Goal: Navigation & Orientation: Find specific page/section

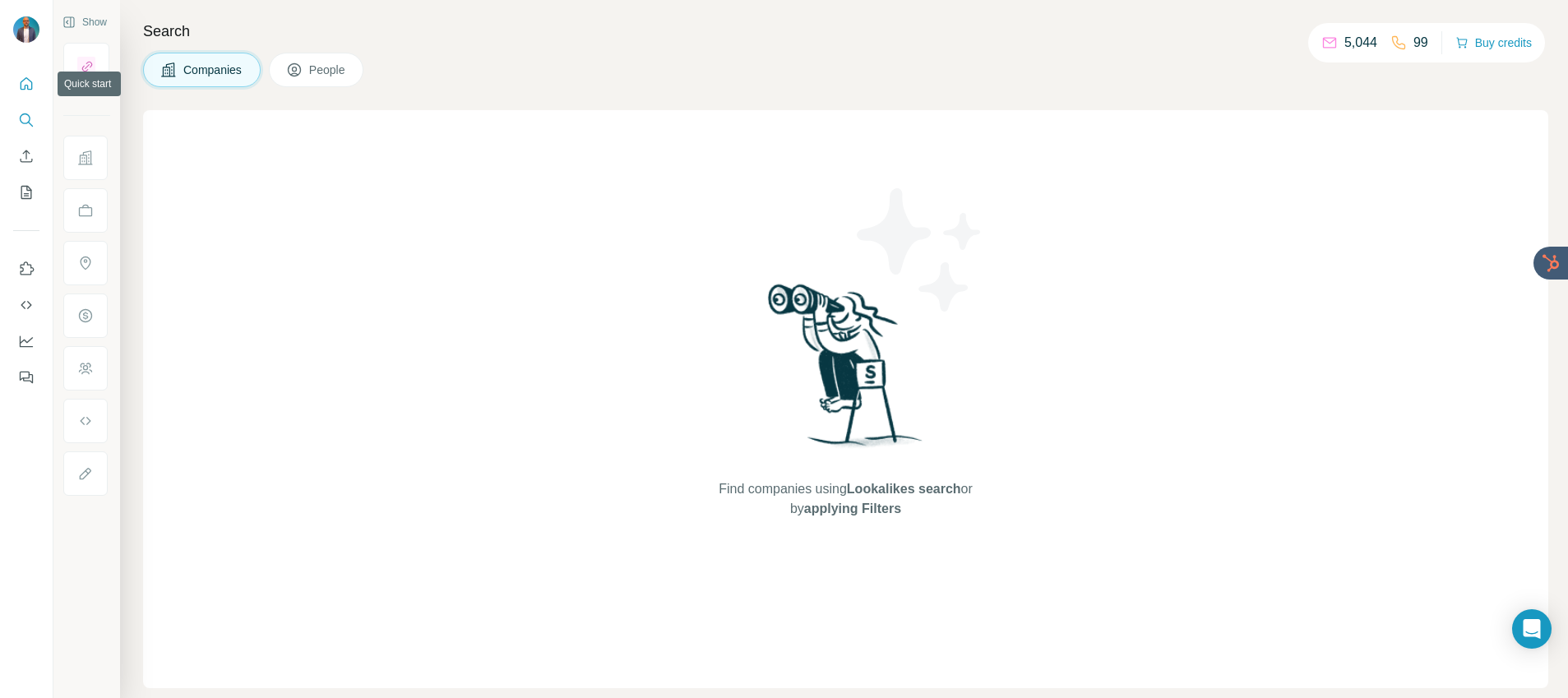
click at [25, 83] on icon "Quick start" at bounding box center [27, 84] width 17 height 17
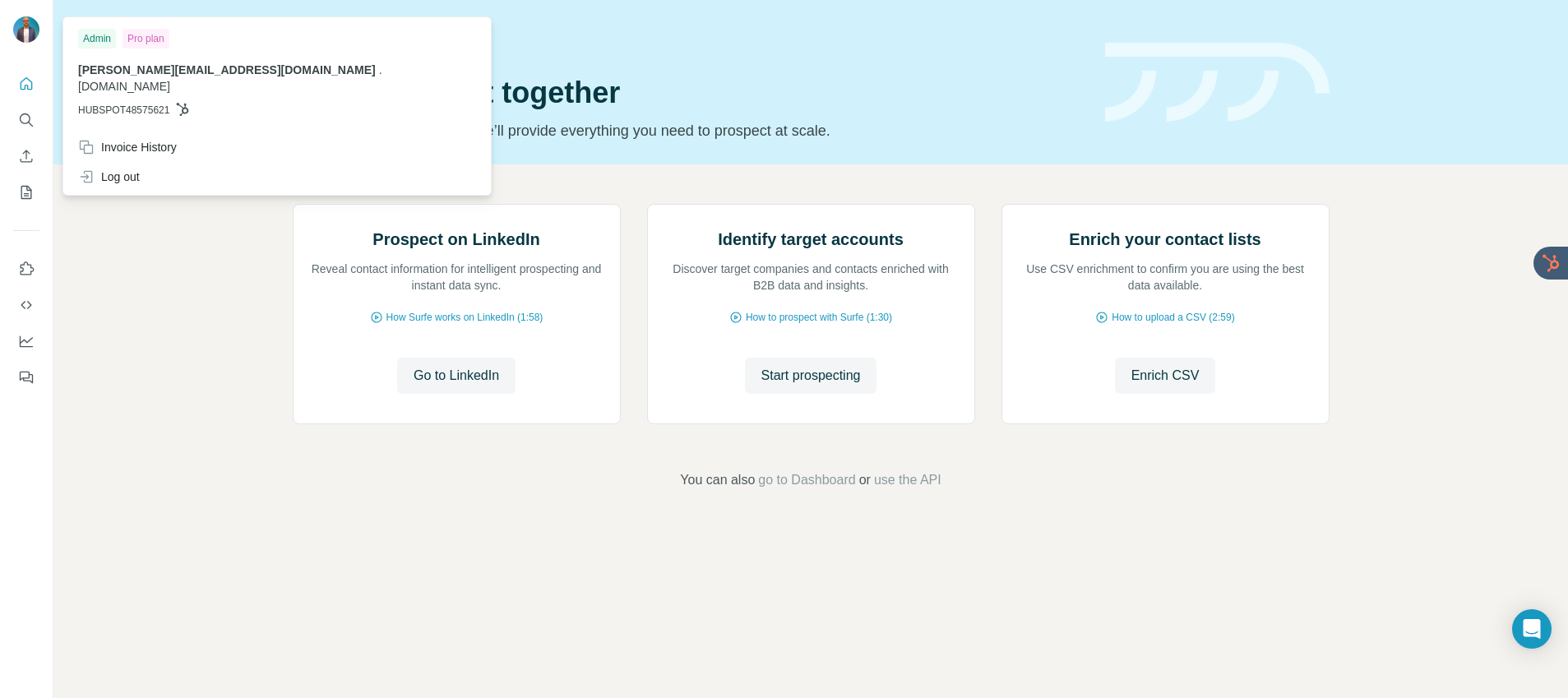
click at [27, 16] on div at bounding box center [28, 32] width 47 height 54
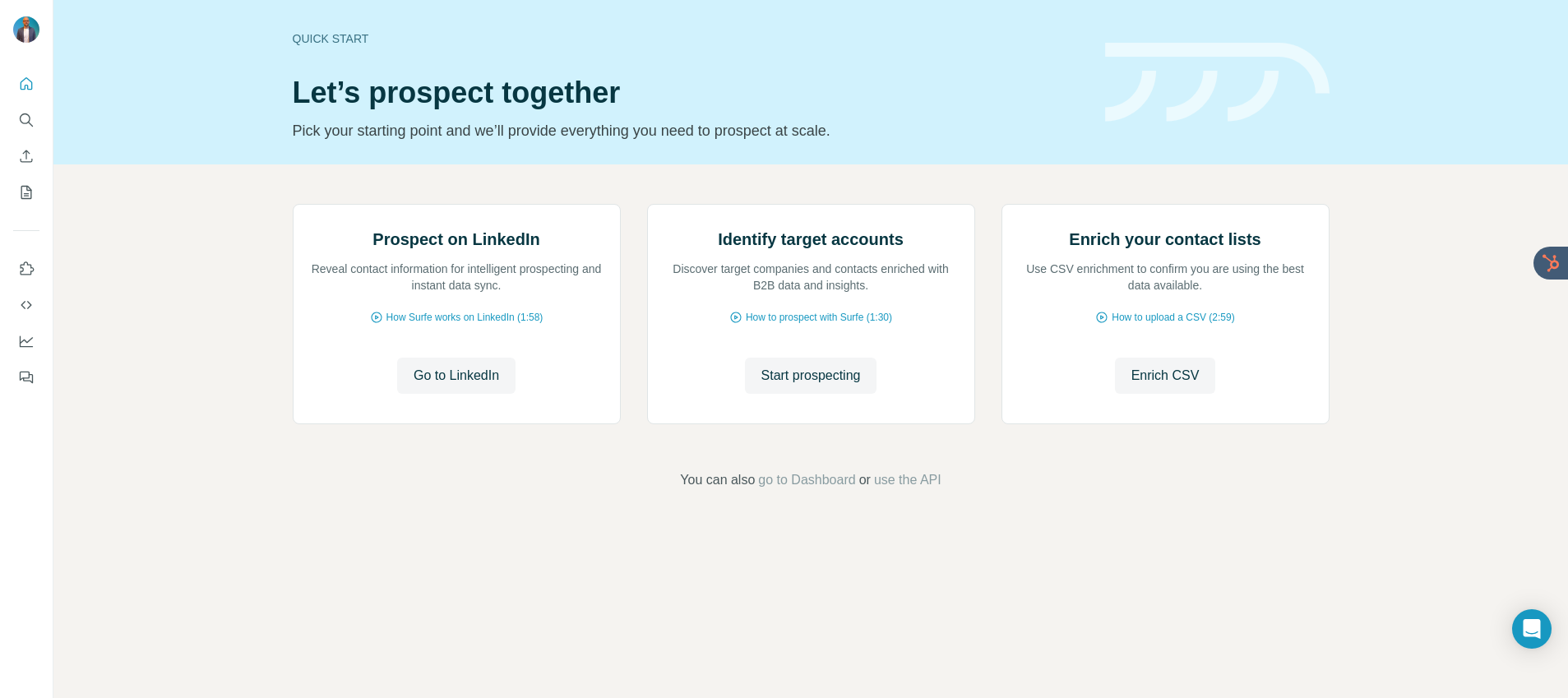
click at [23, 34] on img at bounding box center [27, 30] width 27 height 27
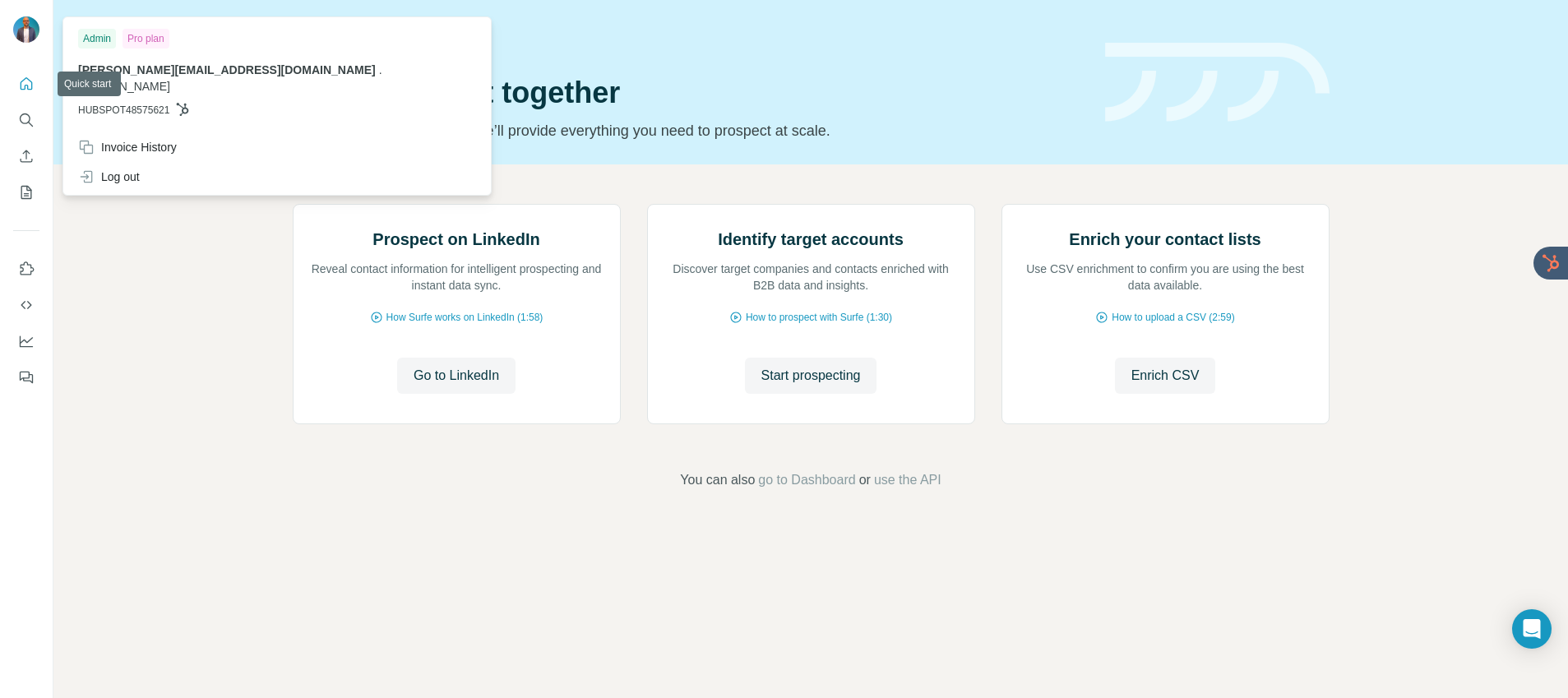
click at [29, 78] on icon "Quick start" at bounding box center [27, 84] width 17 height 17
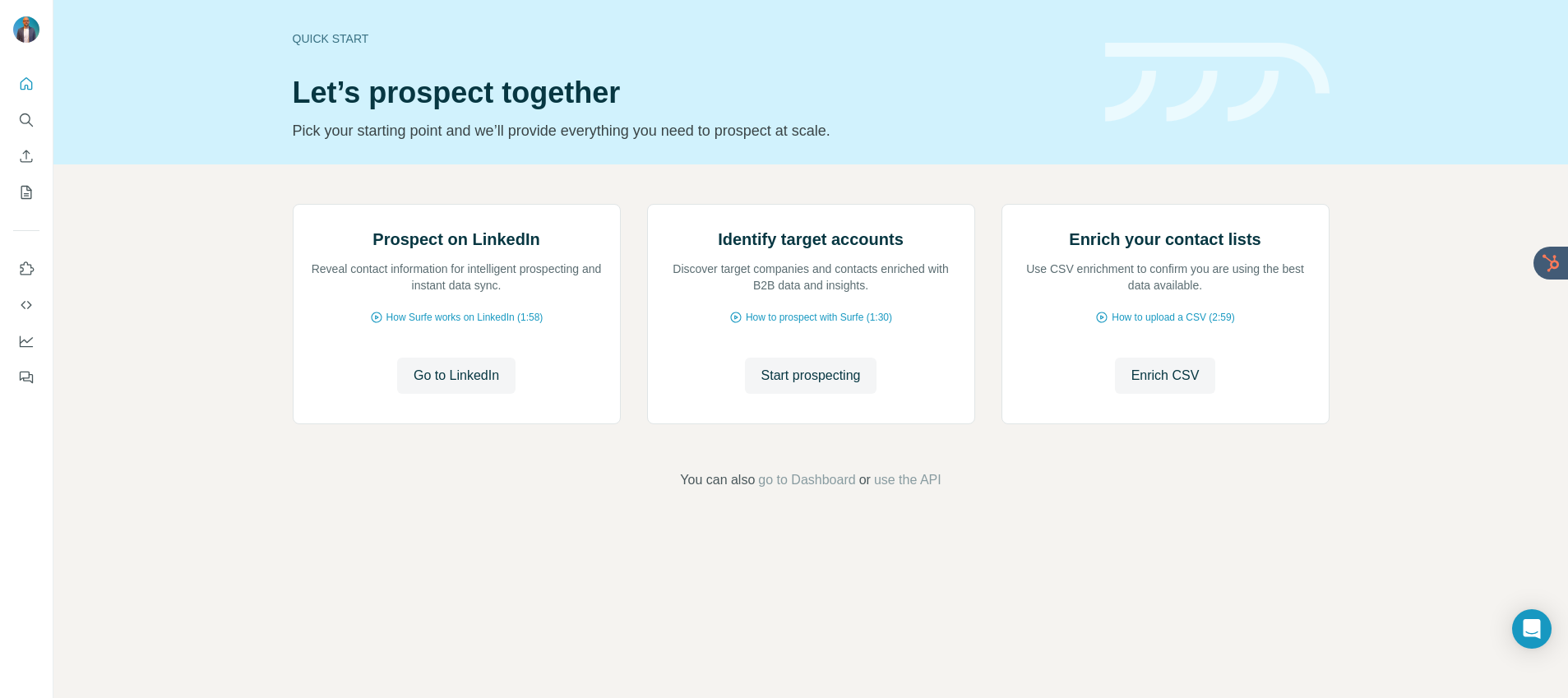
click at [27, 285] on nav at bounding box center [27, 323] width 27 height 138
click at [24, 115] on icon "Search" at bounding box center [27, 120] width 17 height 17
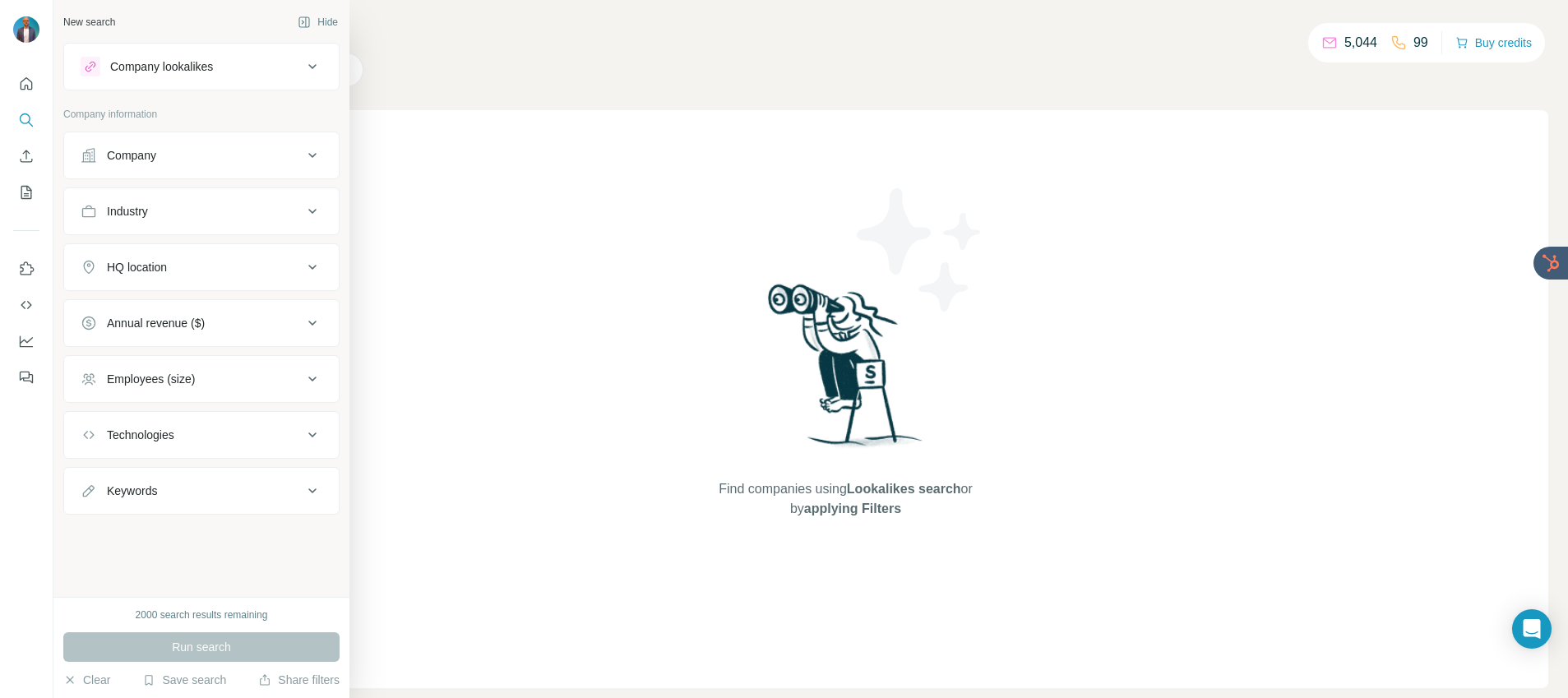
click at [339, 61] on div "New search Hide Company lookalikes Company information Company Industry HQ loca…" at bounding box center [201, 298] width 296 height 597
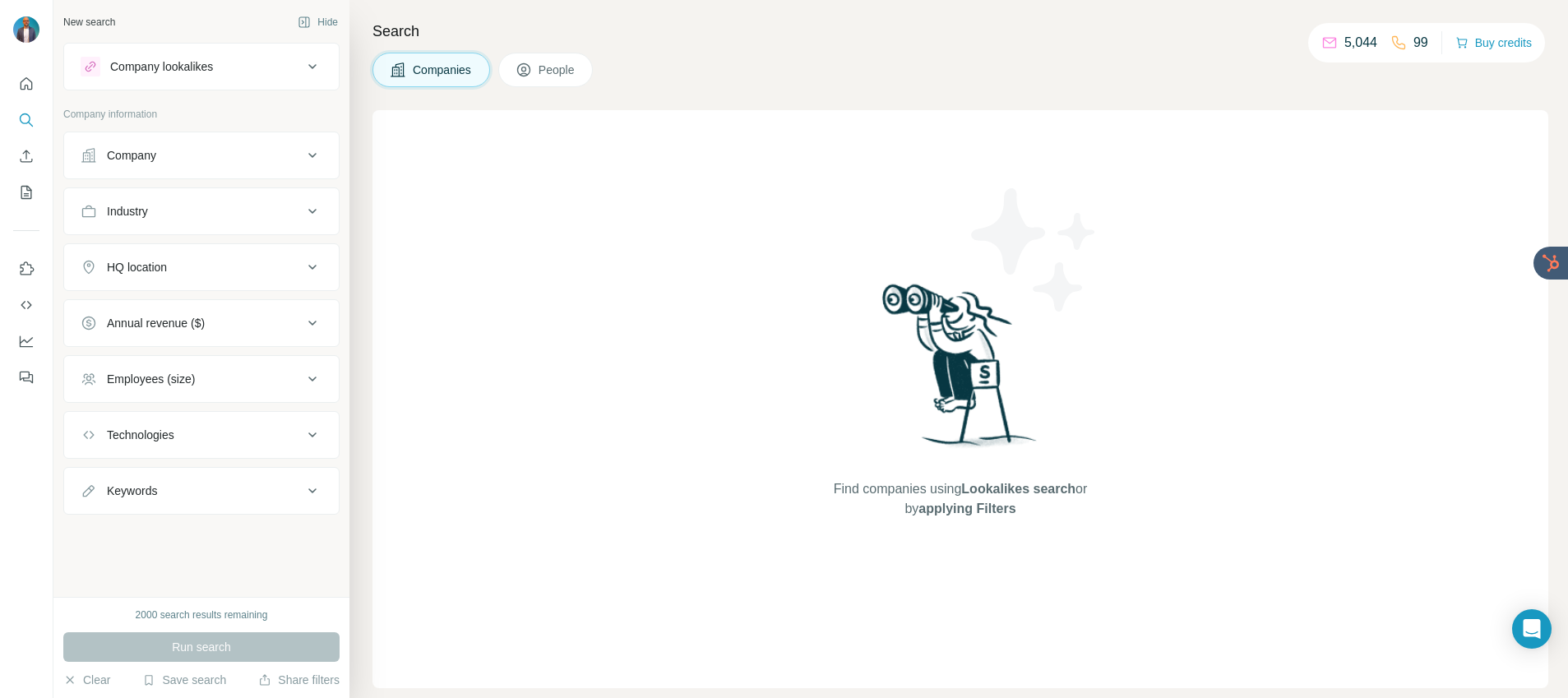
click at [314, 66] on icon at bounding box center [313, 66] width 8 height 5
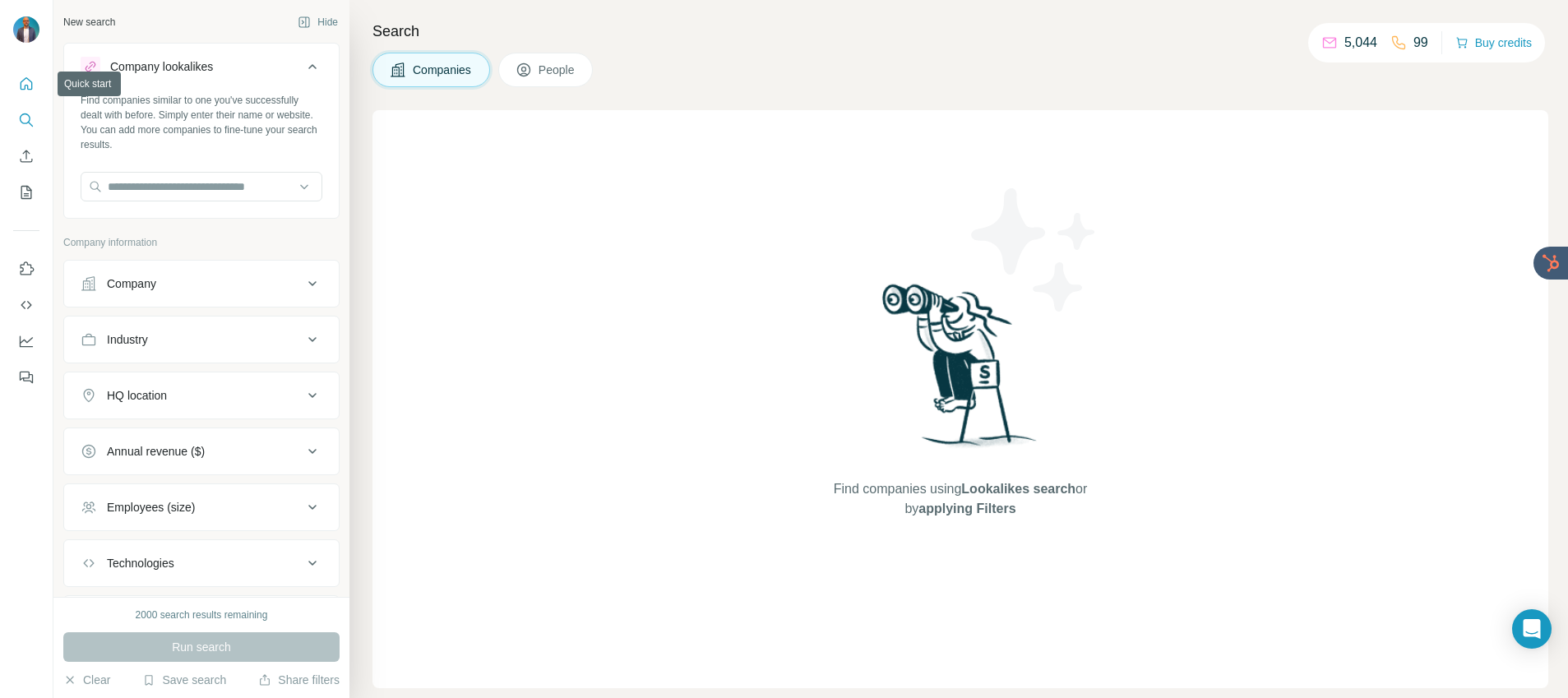
click at [19, 81] on icon "Quick start" at bounding box center [27, 84] width 17 height 17
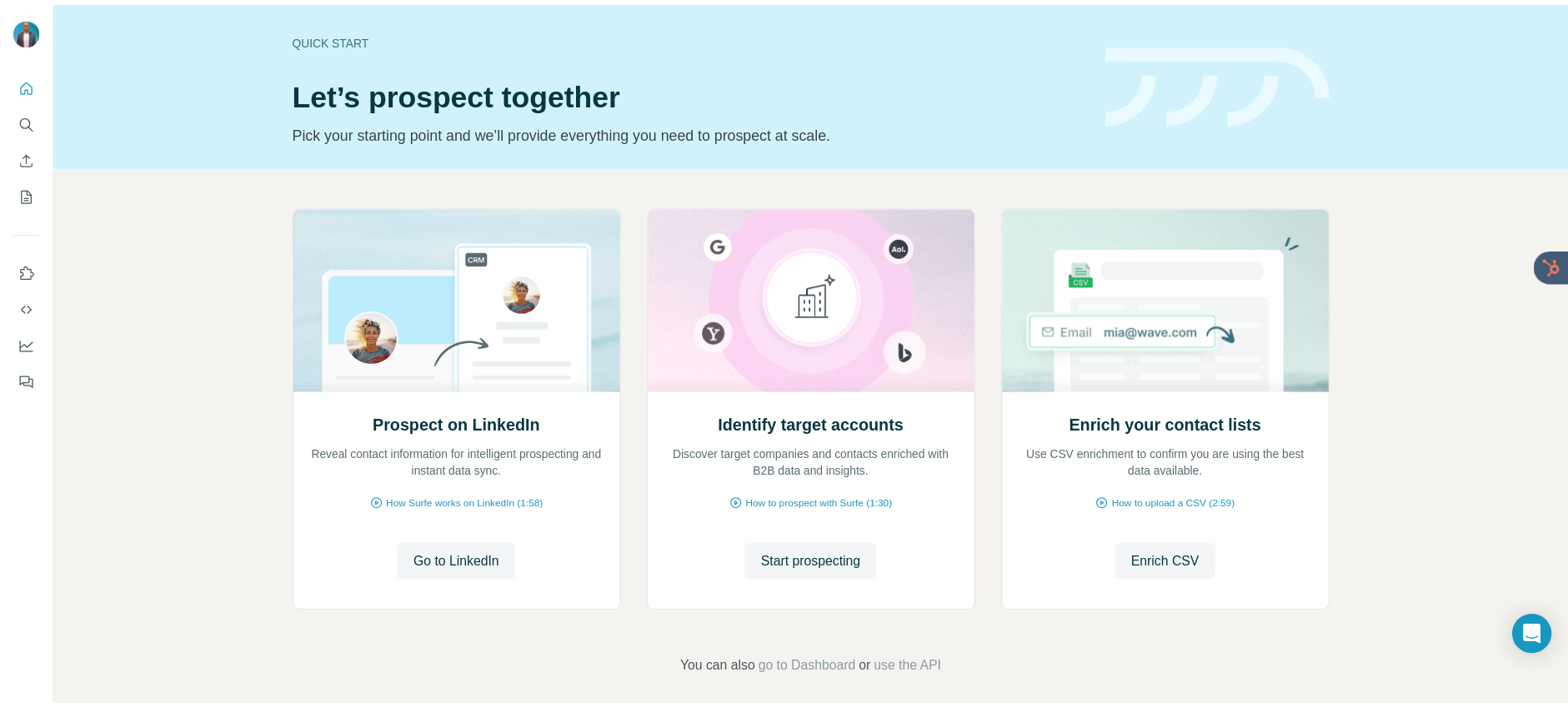
scroll to position [13, 0]
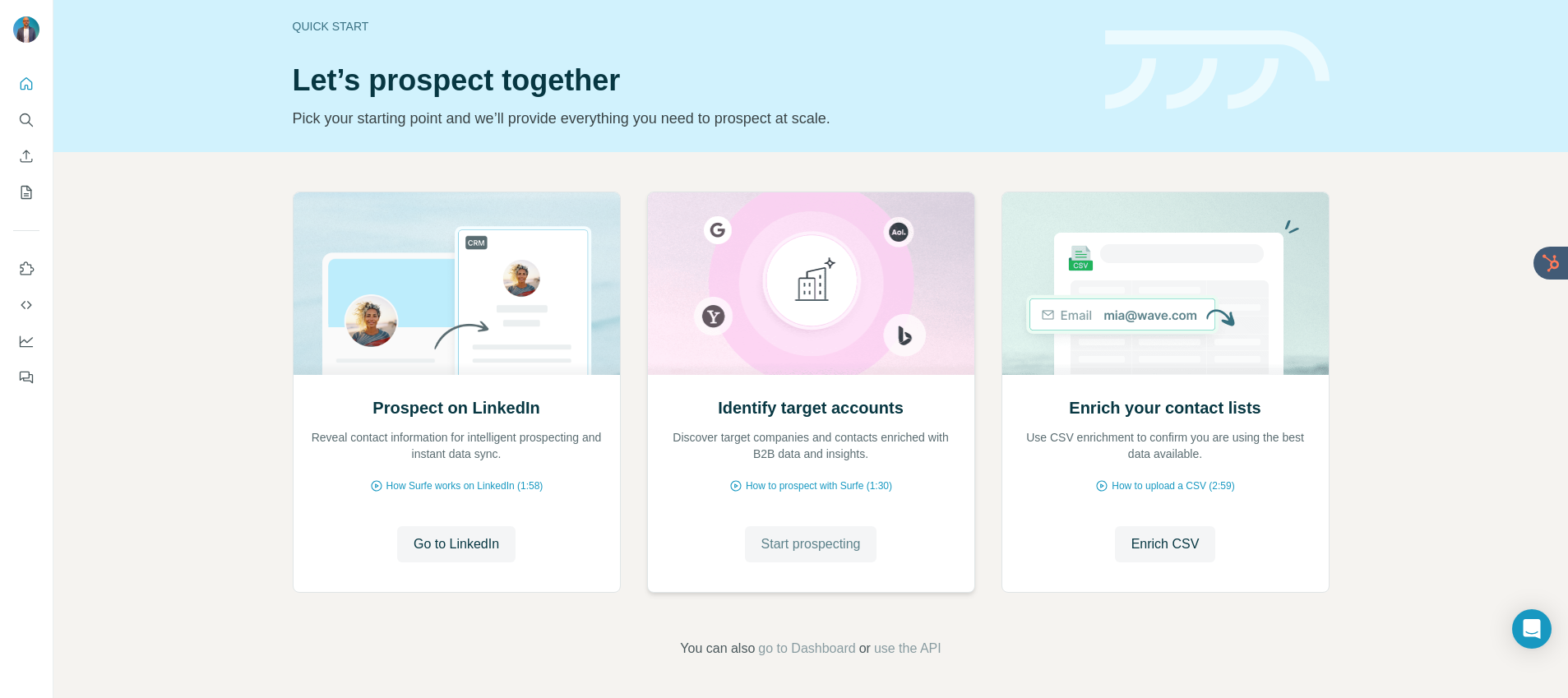
click at [843, 552] on span "Start prospecting" at bounding box center [811, 544] width 100 height 20
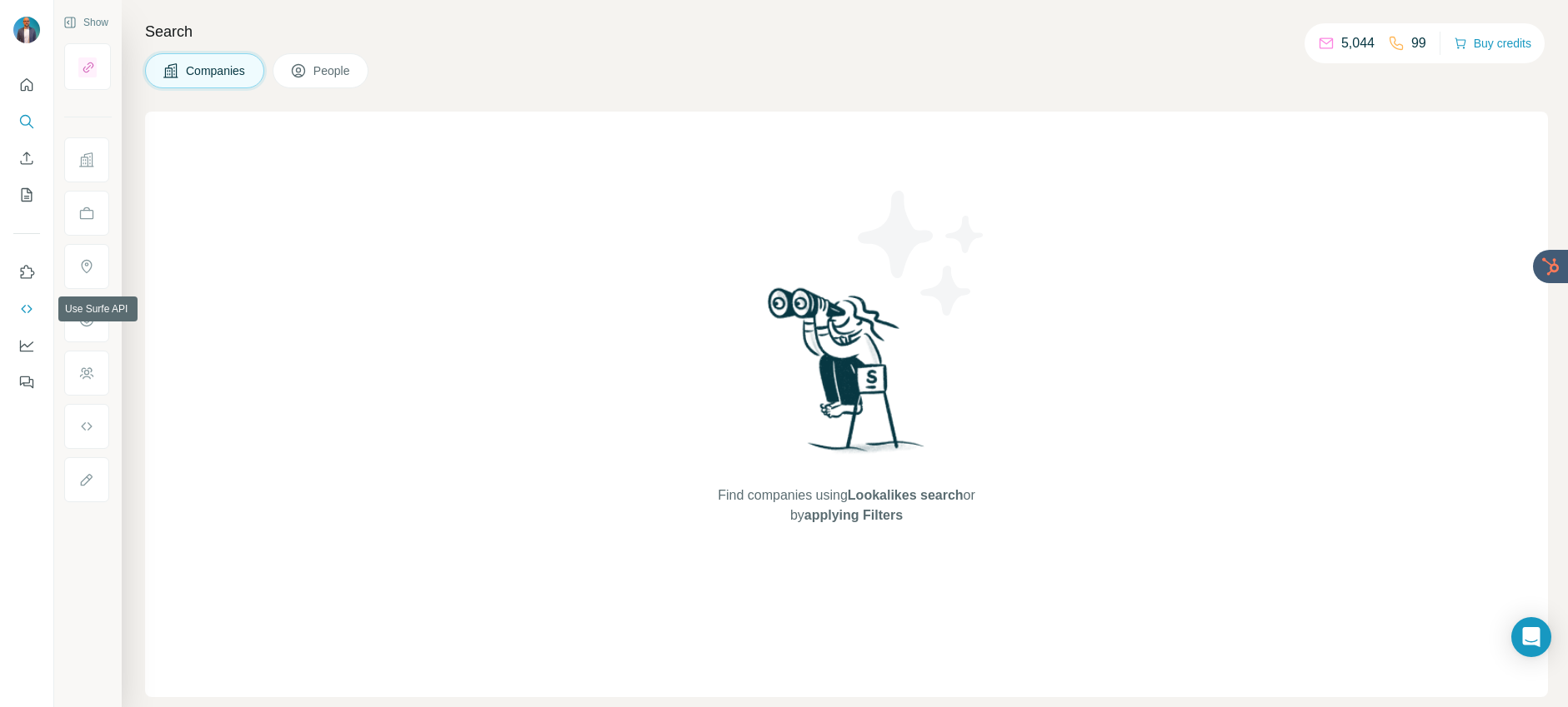
click at [20, 302] on icon "Use Surfe API" at bounding box center [27, 309] width 17 height 17
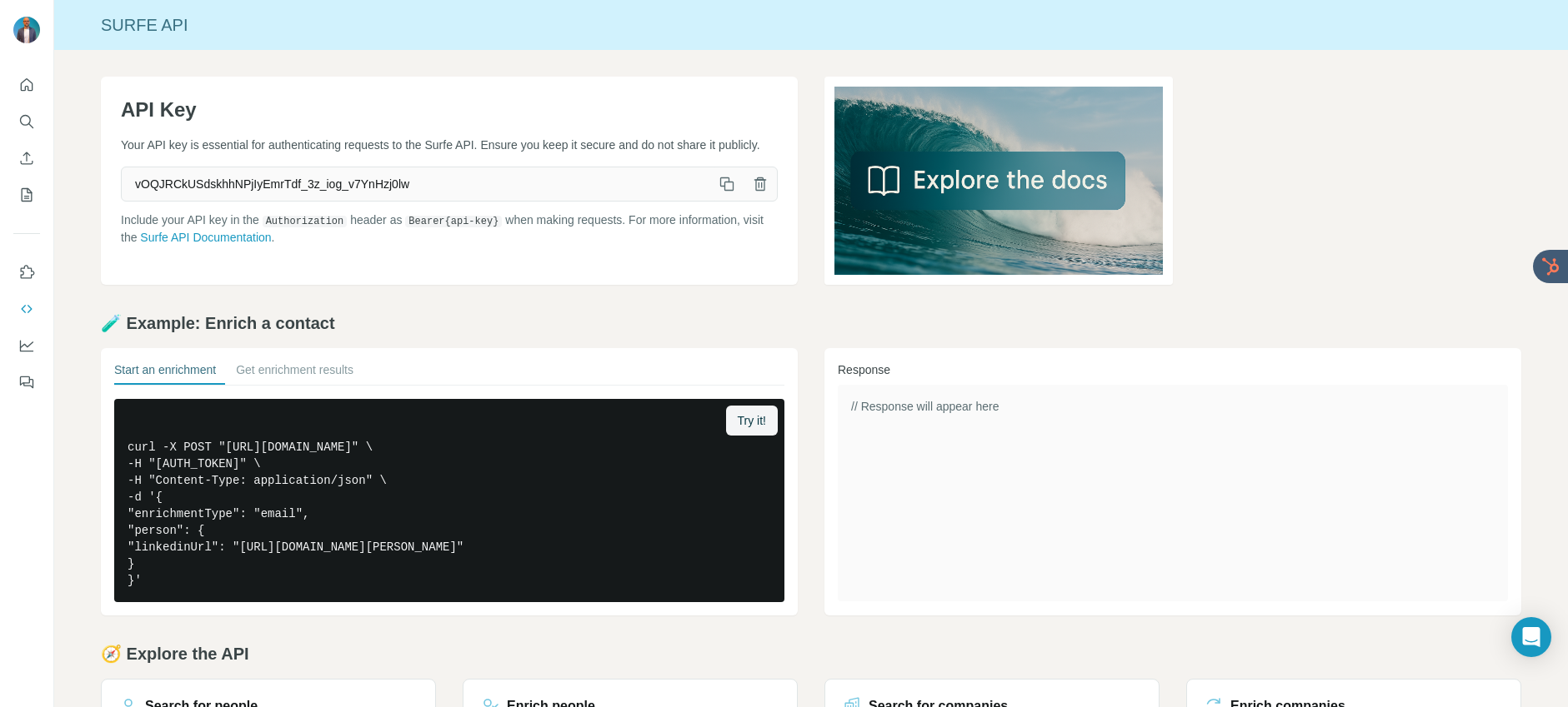
click at [723, 193] on icon "button" at bounding box center [727, 184] width 17 height 17
click at [594, 199] on span "vOQJRCkUSdskhhNPjIyEmrTdf_3z_iog_v7YnHzj0lw" at bounding box center [416, 184] width 589 height 30
click at [712, 199] on button "button" at bounding box center [727, 184] width 34 height 34
click at [725, 193] on icon "button" at bounding box center [727, 184] width 17 height 17
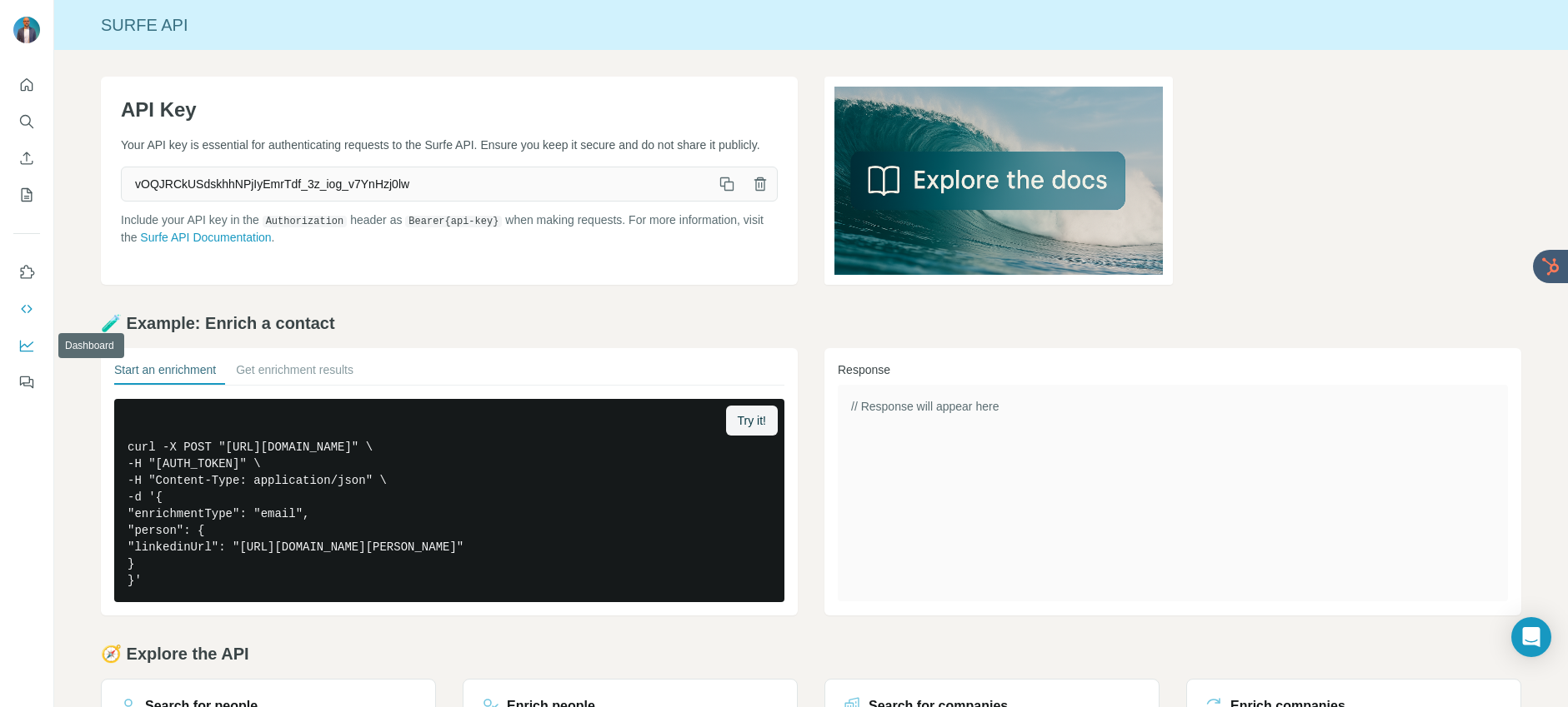
click at [27, 347] on icon "Dashboard" at bounding box center [27, 345] width 13 height 7
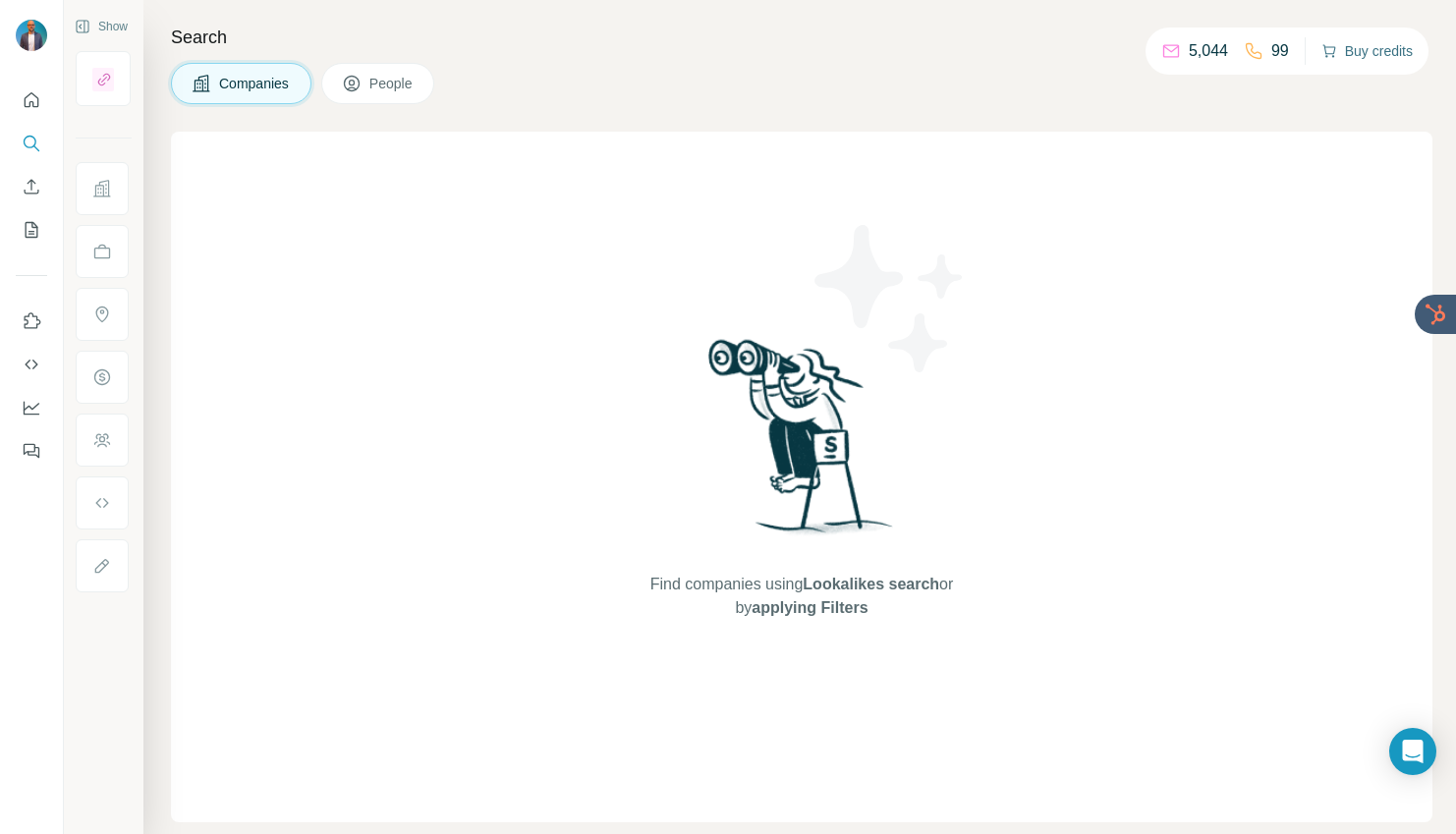
click at [1355, 47] on button "Buy credits" at bounding box center [1367, 52] width 91 height 28
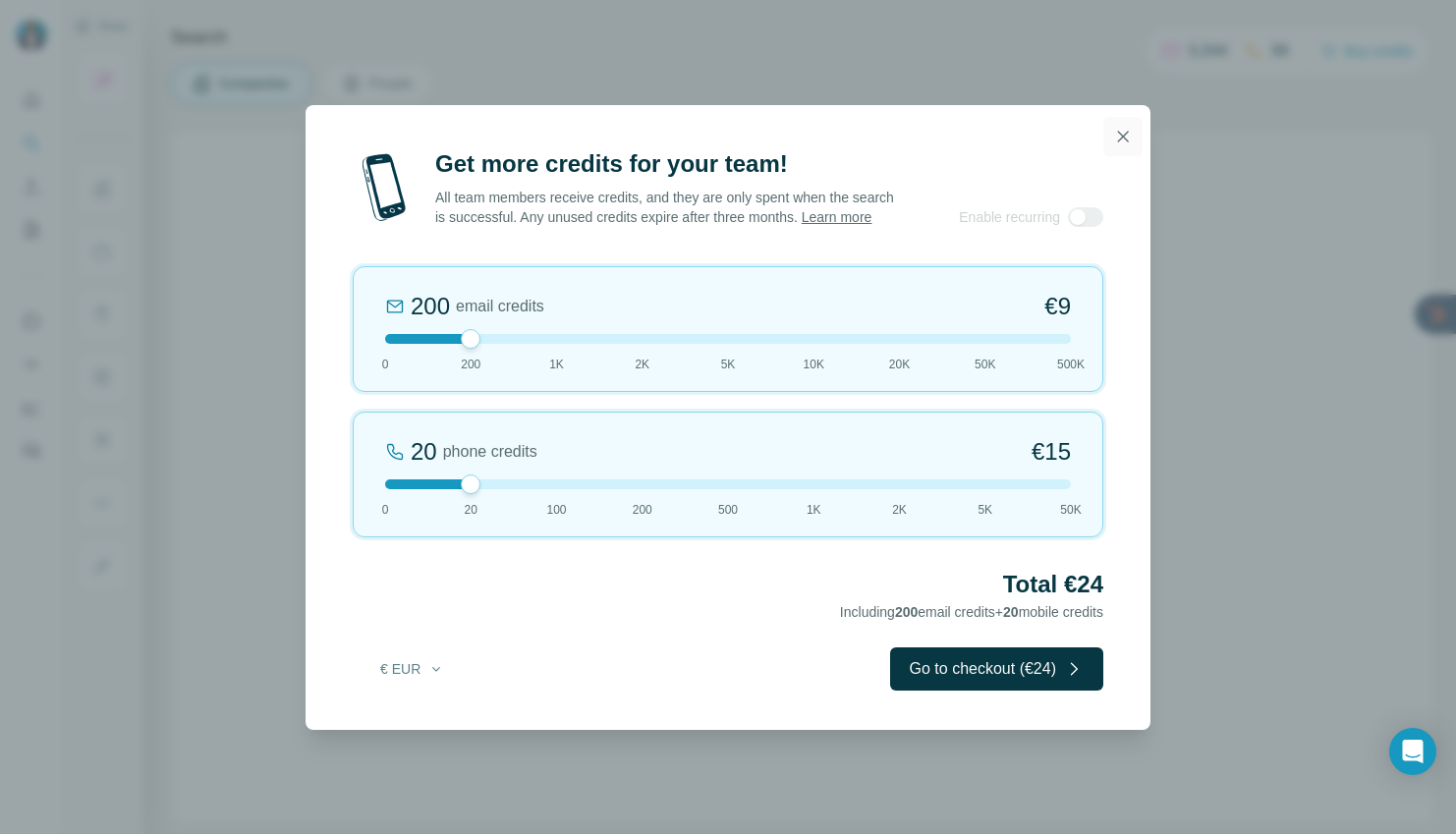
click at [1129, 138] on button "button" at bounding box center [1123, 137] width 40 height 40
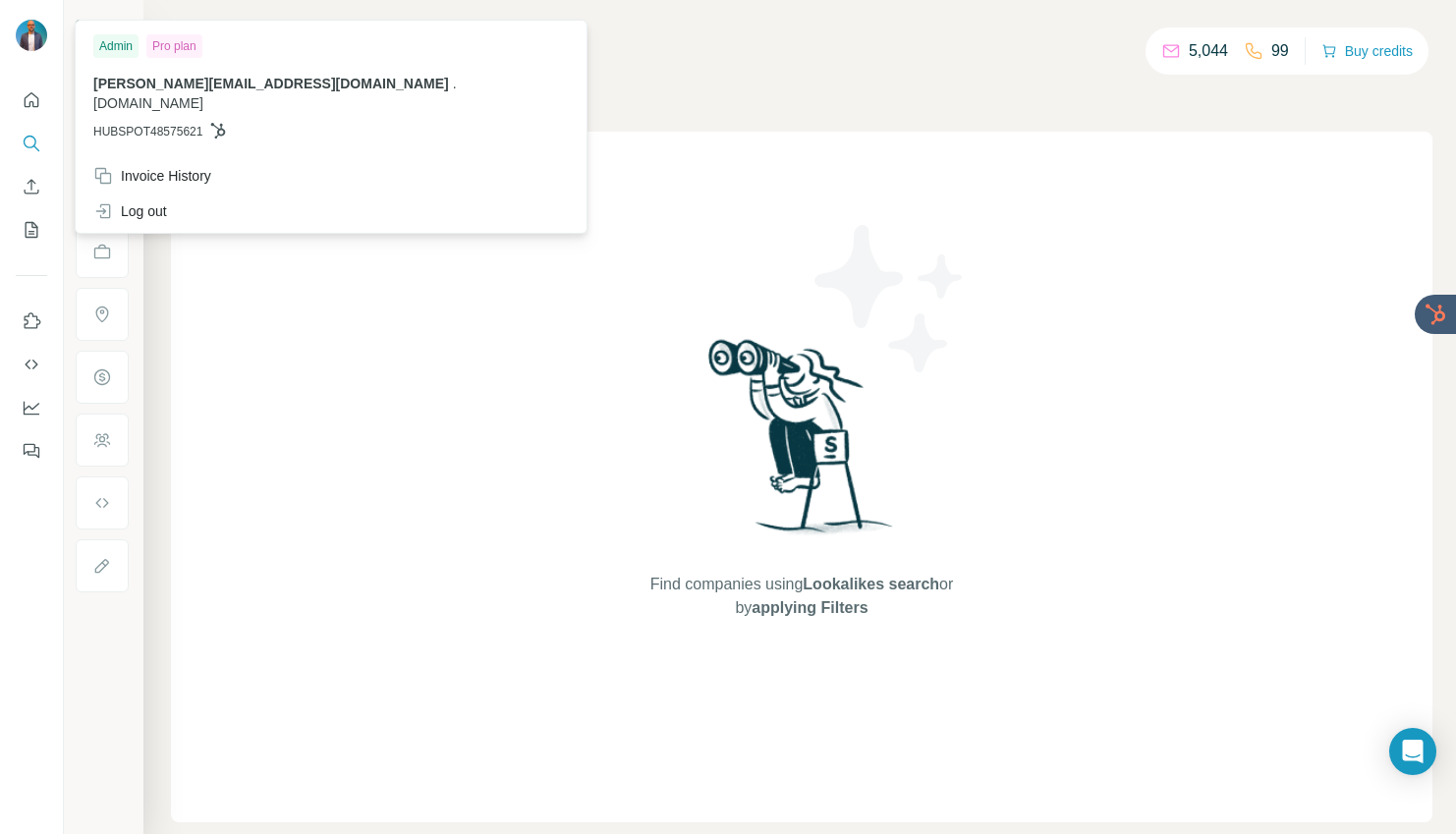
click at [31, 44] on img at bounding box center [32, 36] width 32 height 32
click at [111, 49] on div "Admin" at bounding box center [116, 47] width 46 height 24
click at [369, 287] on div "Find companies using Lookalikes search or by applying Filters" at bounding box center [801, 477] width 1261 height 691
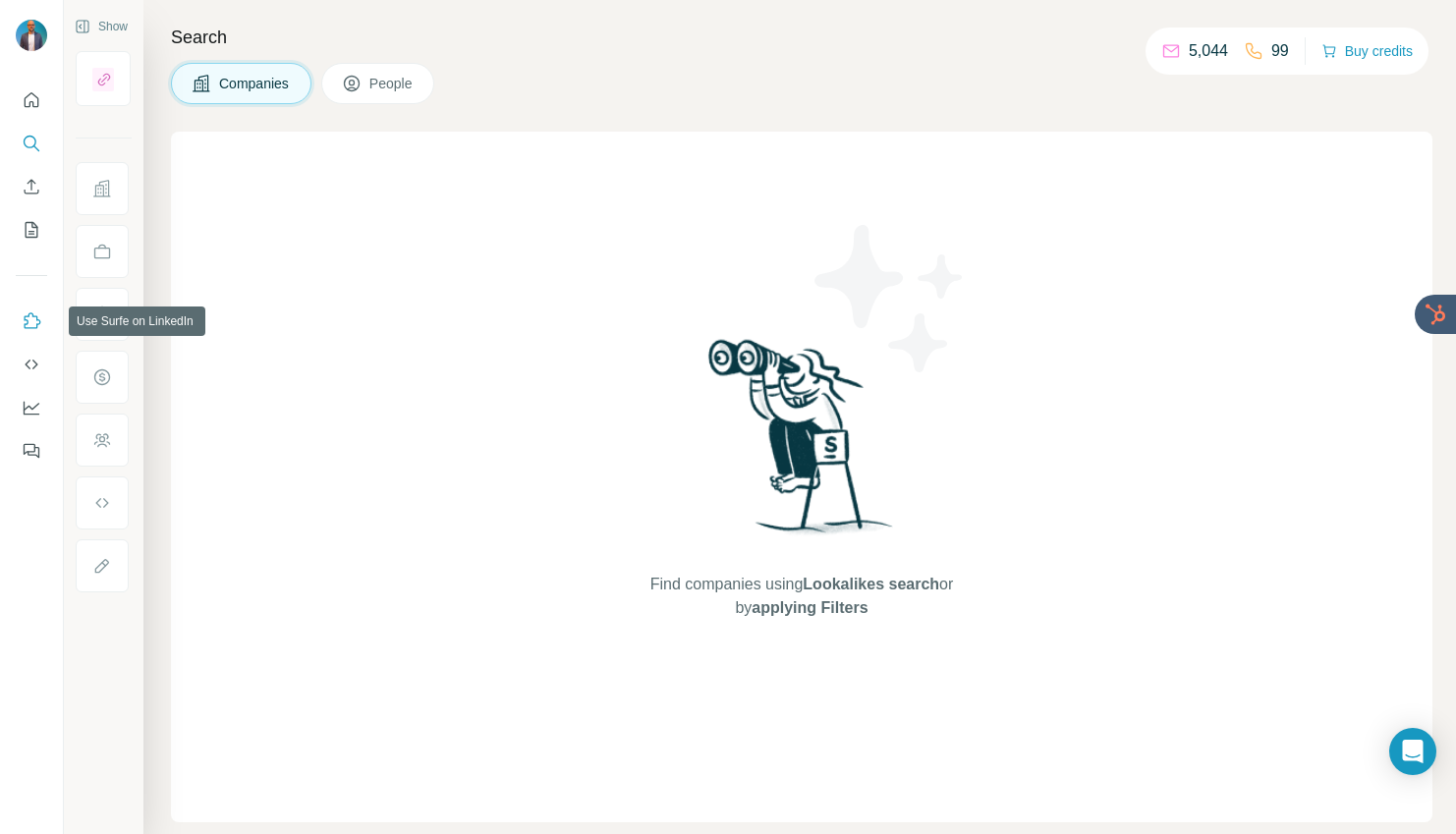
click at [34, 317] on icon "Use Surfe on LinkedIn" at bounding box center [32, 321] width 20 height 20
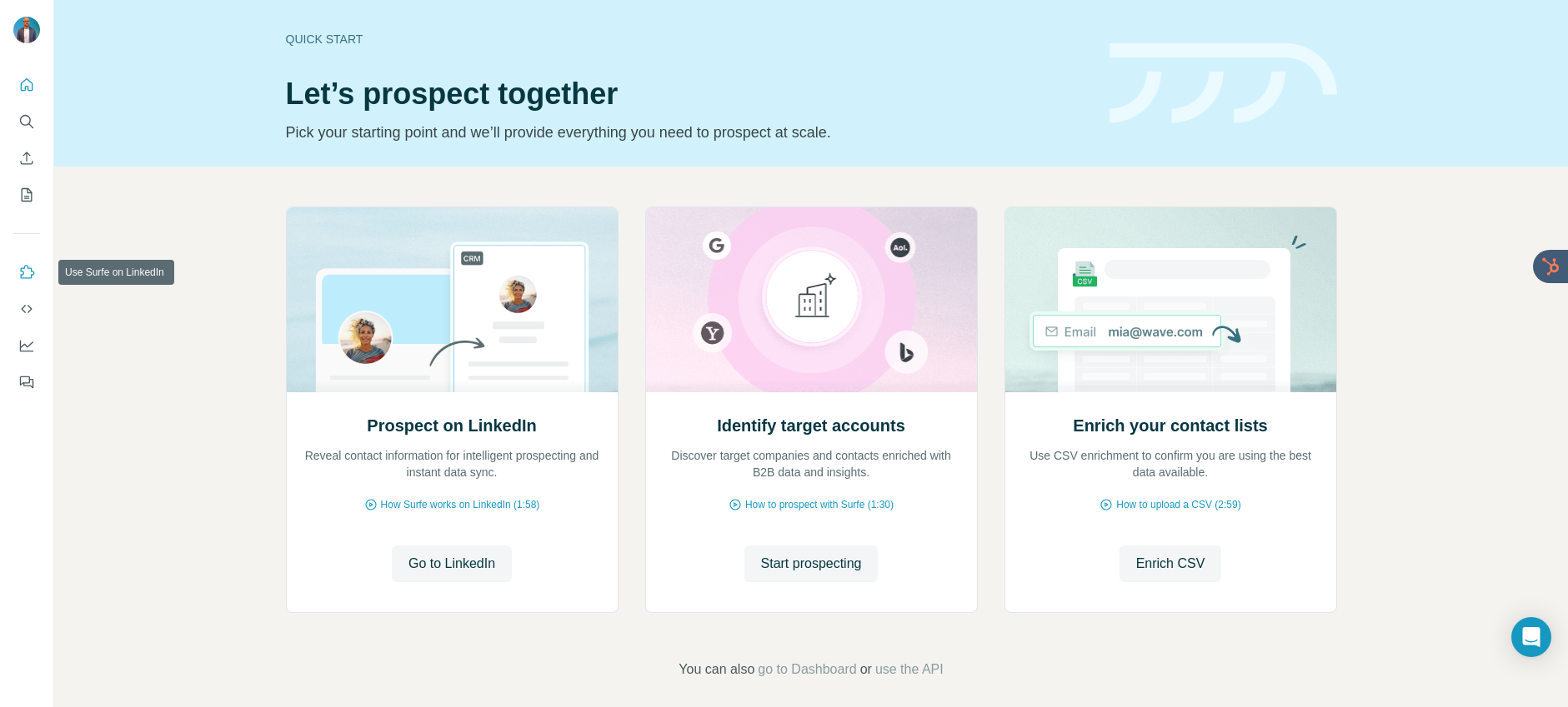
click at [25, 278] on icon "Use Surfe on LinkedIn" at bounding box center [27, 272] width 17 height 17
click at [25, 310] on icon "Use Surfe API" at bounding box center [27, 309] width 17 height 17
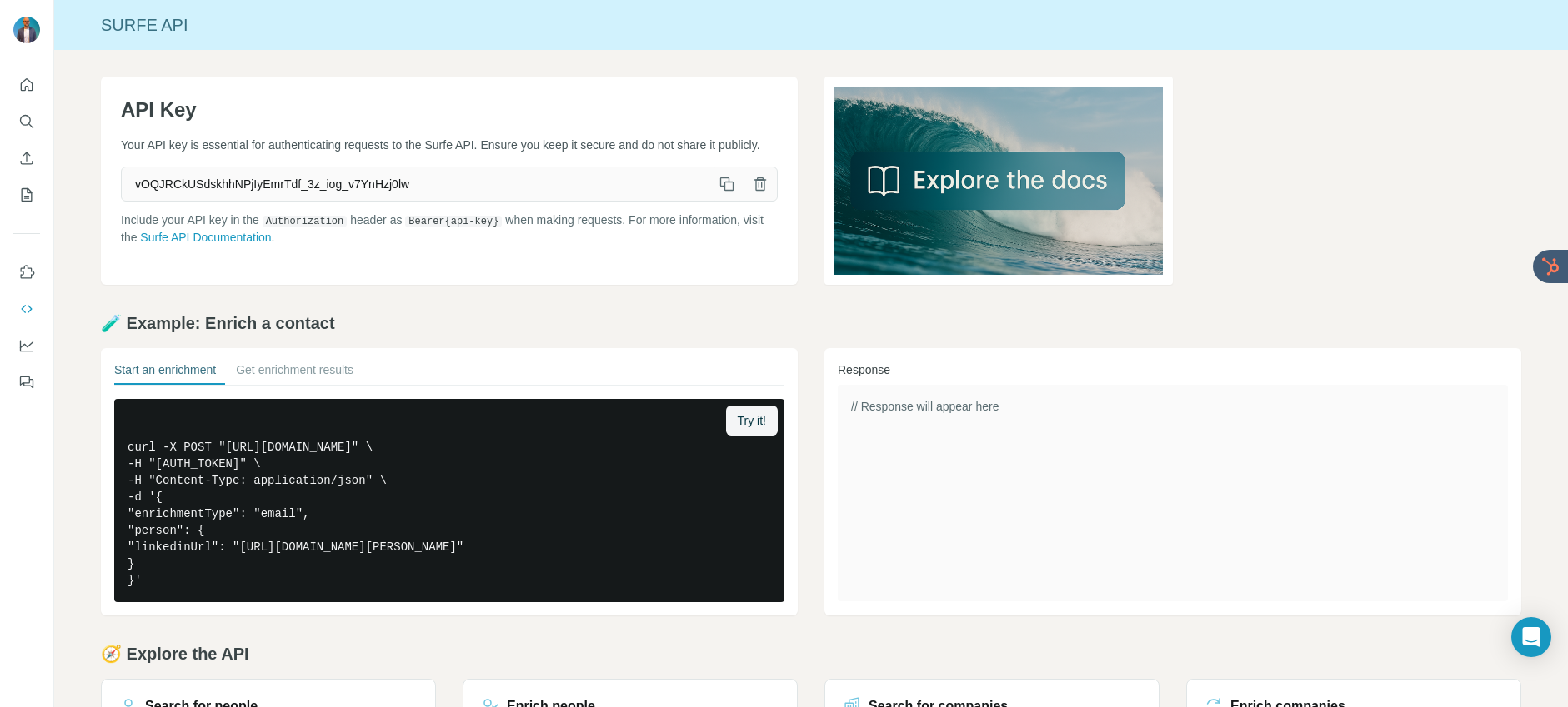
click at [726, 193] on icon "button" at bounding box center [727, 184] width 17 height 17
click at [29, 87] on icon "Quick start" at bounding box center [27, 84] width 13 height 13
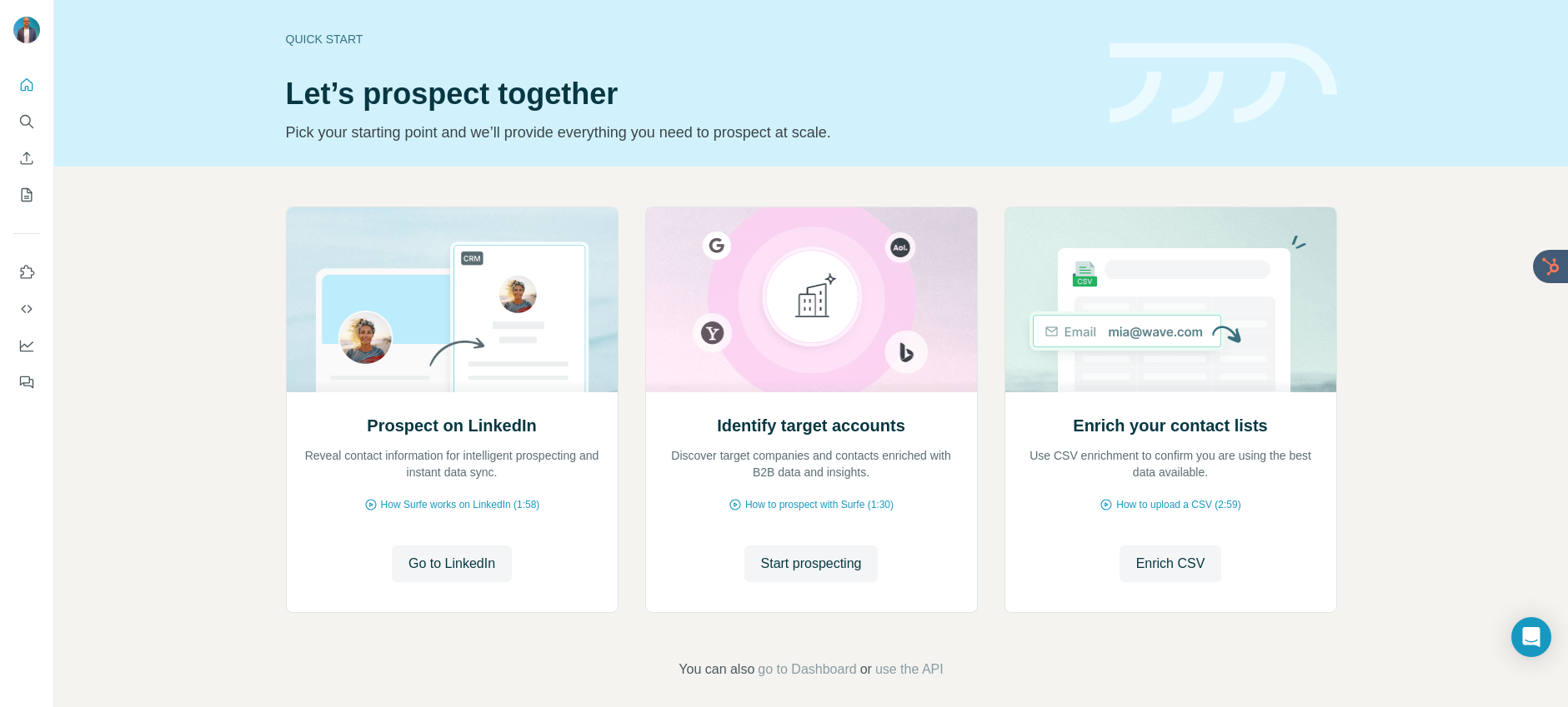
scroll to position [13, 0]
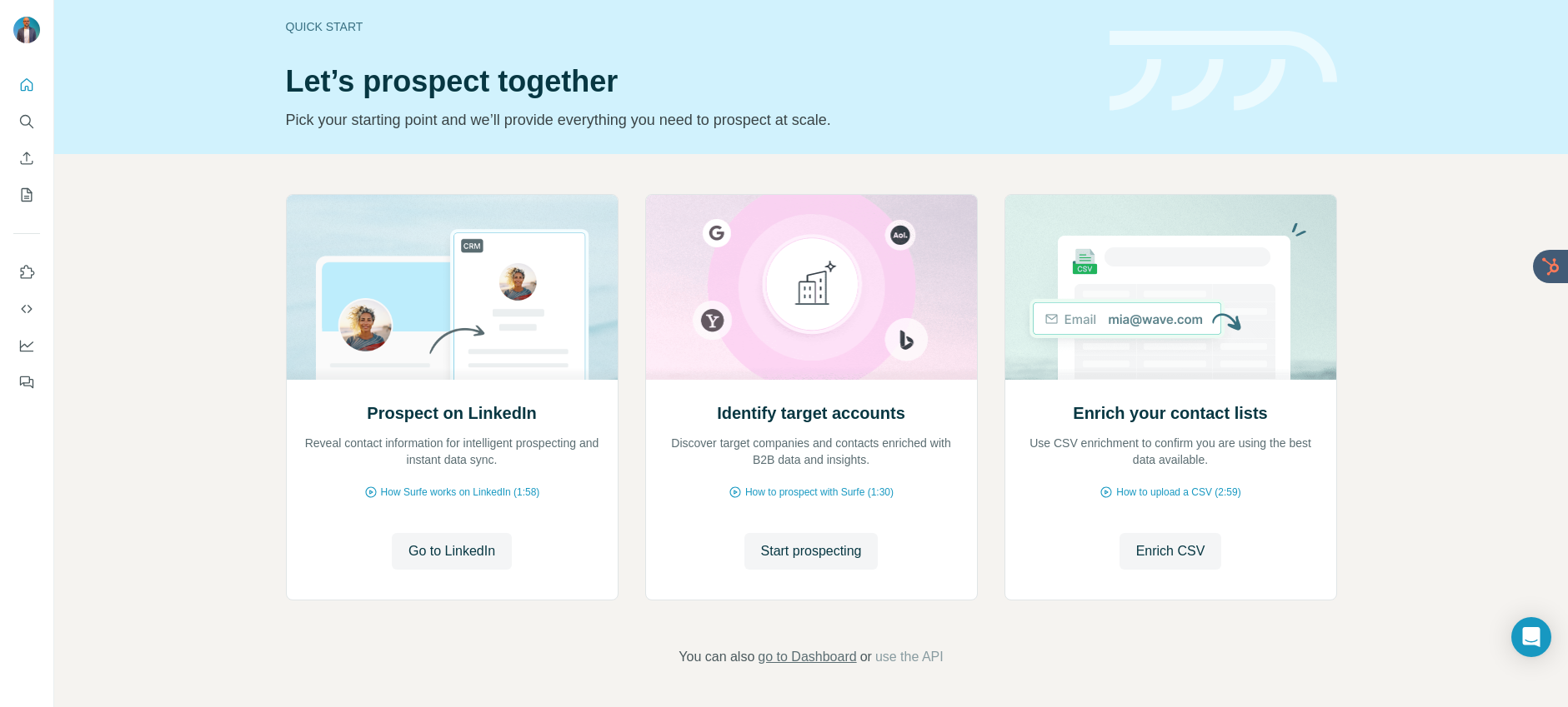
click at [803, 656] on span "go to Dashboard" at bounding box center [807, 657] width 98 height 20
